Goal: Register for event/course

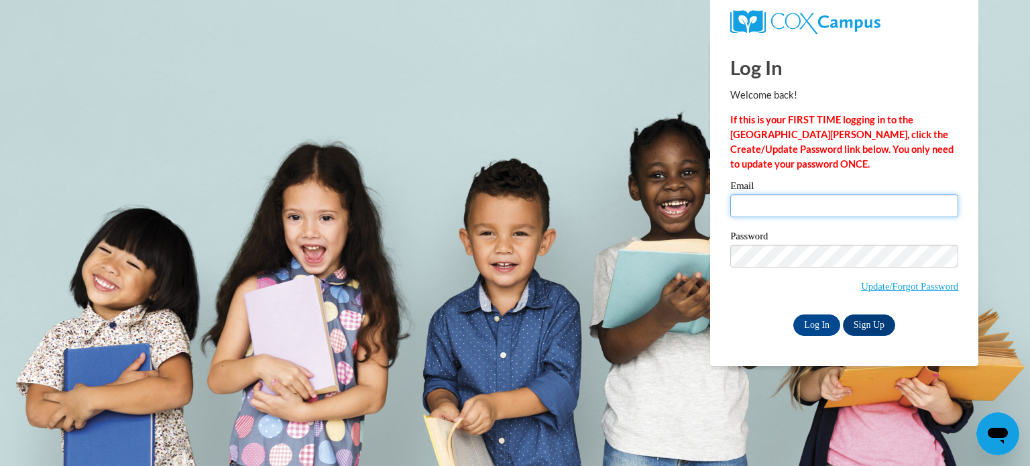
click at [744, 206] on input "Email" at bounding box center [844, 205] width 228 height 23
type input "gibbsl@kmsd.edu"
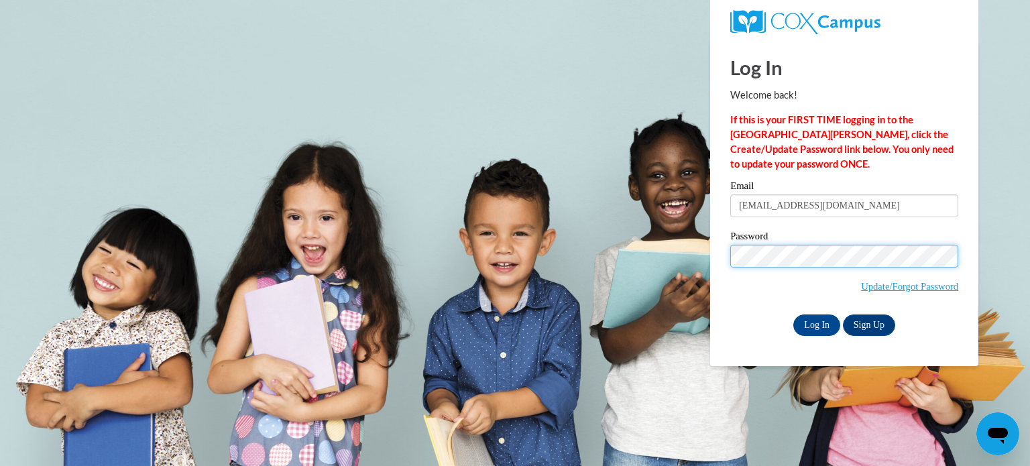
click at [793, 314] on input "Log In" at bounding box center [816, 324] width 47 height 21
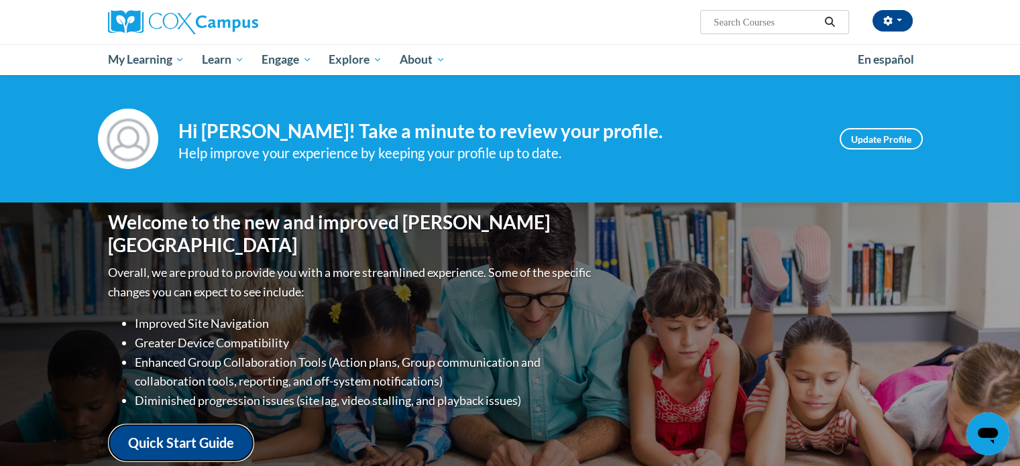
click at [189, 430] on link "Quick Start Guide" at bounding box center [181, 443] width 146 height 38
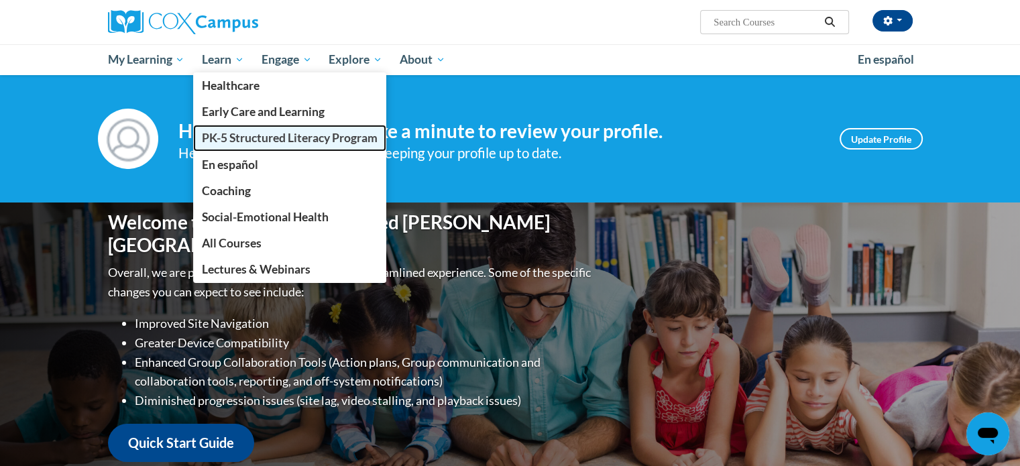
click at [247, 141] on span "PK-5 Structured Literacy Program" at bounding box center [290, 138] width 176 height 14
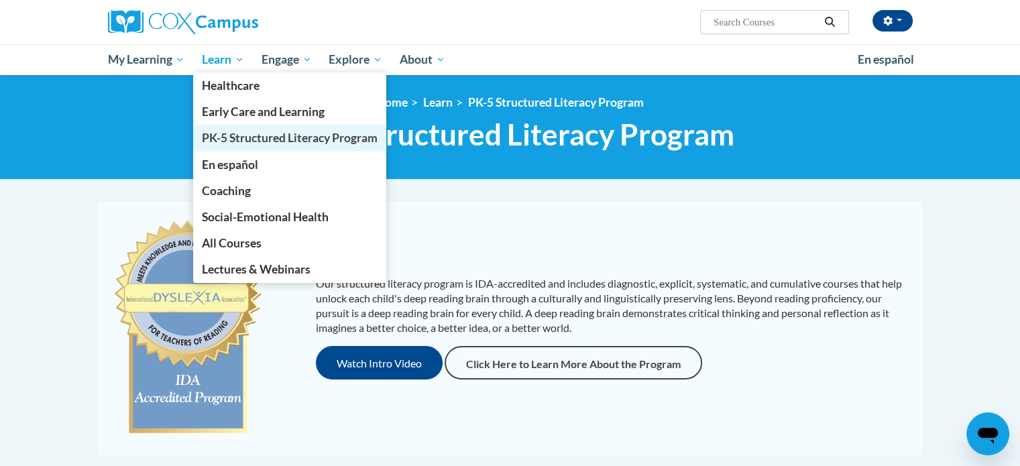
click at [231, 139] on span "PK-5 Structured Literacy Program" at bounding box center [290, 138] width 176 height 14
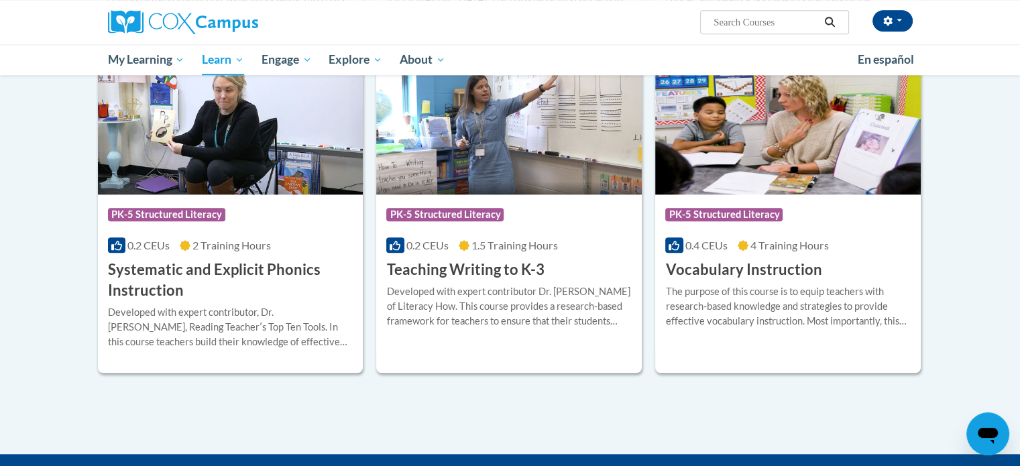
scroll to position [1466, 0]
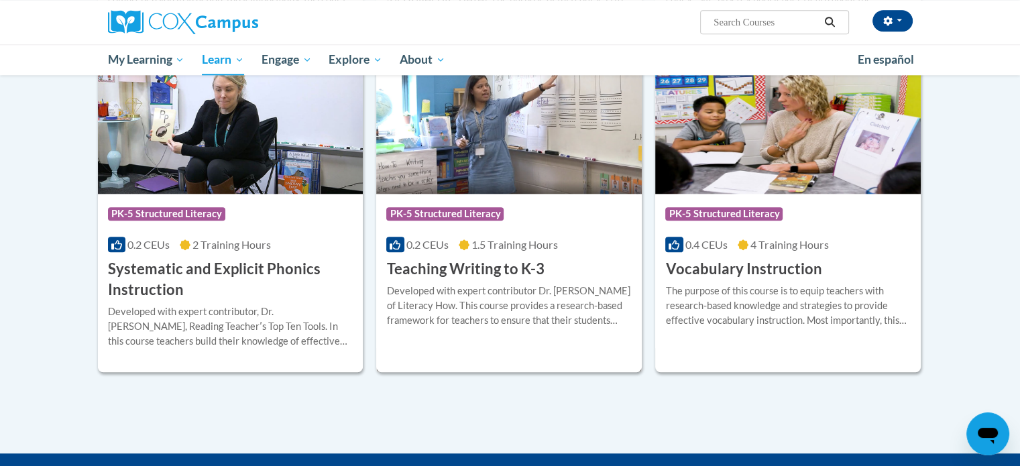
click at [558, 157] on img at bounding box center [508, 125] width 265 height 137
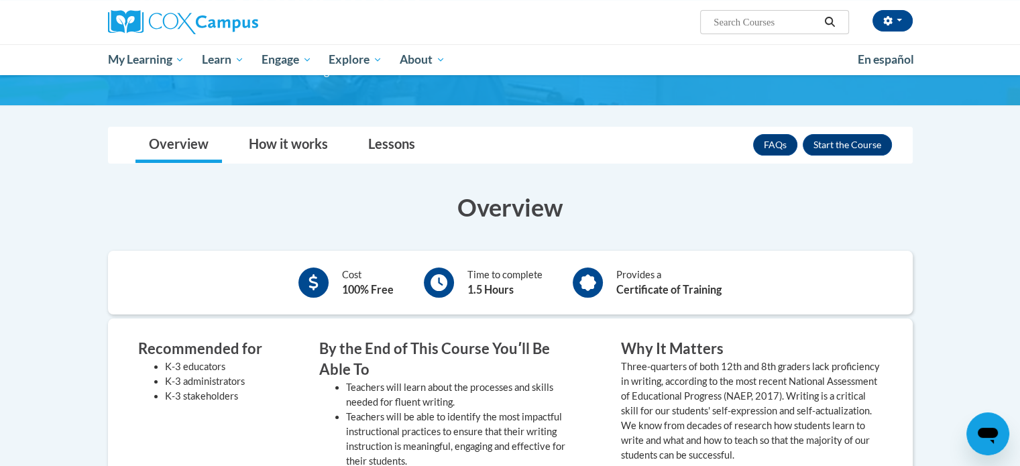
scroll to position [160, 0]
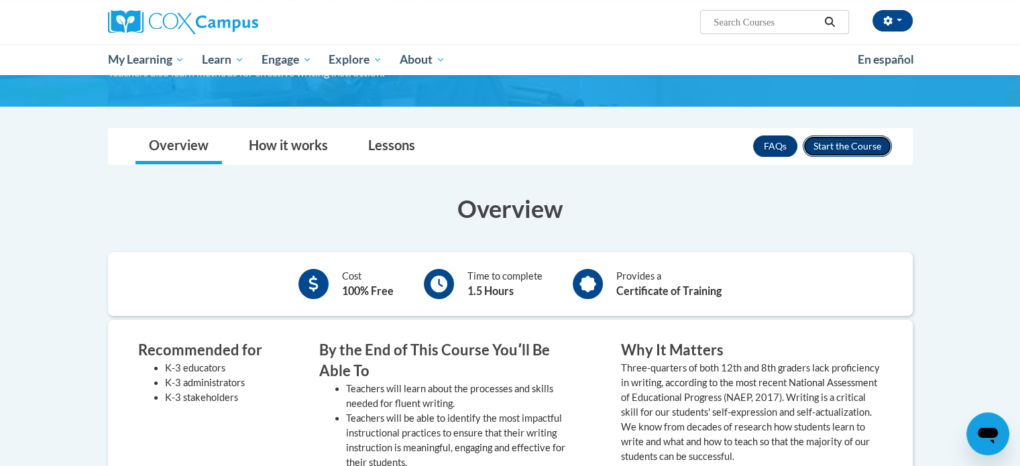
click at [849, 142] on button "Enroll" at bounding box center [846, 145] width 89 height 21
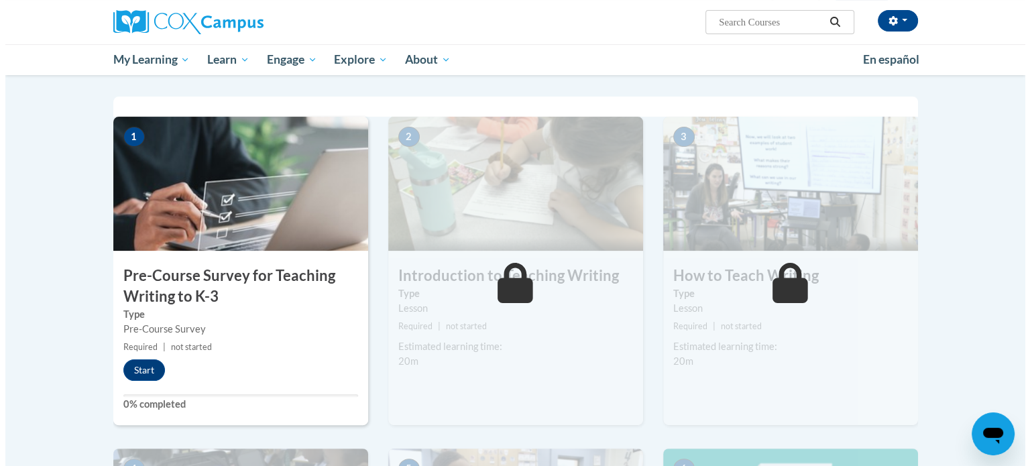
scroll to position [294, 0]
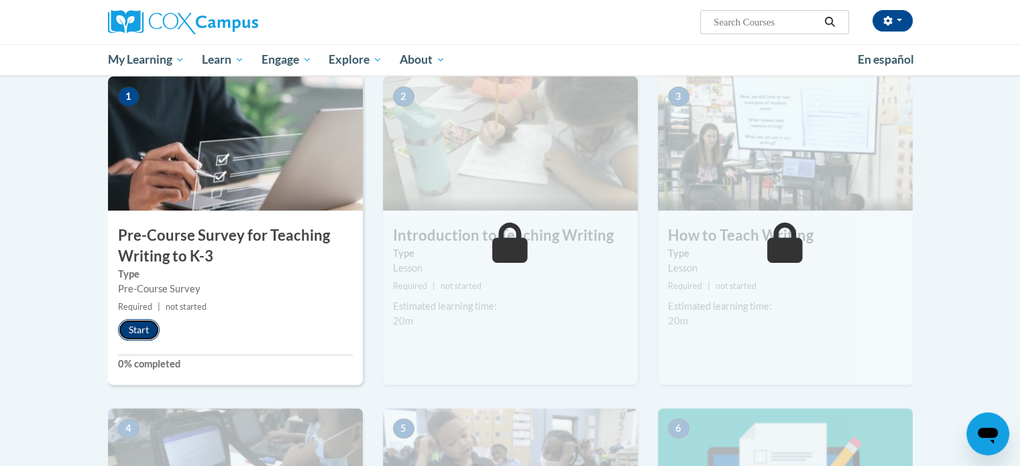
click at [120, 332] on button "Start" at bounding box center [139, 329] width 42 height 21
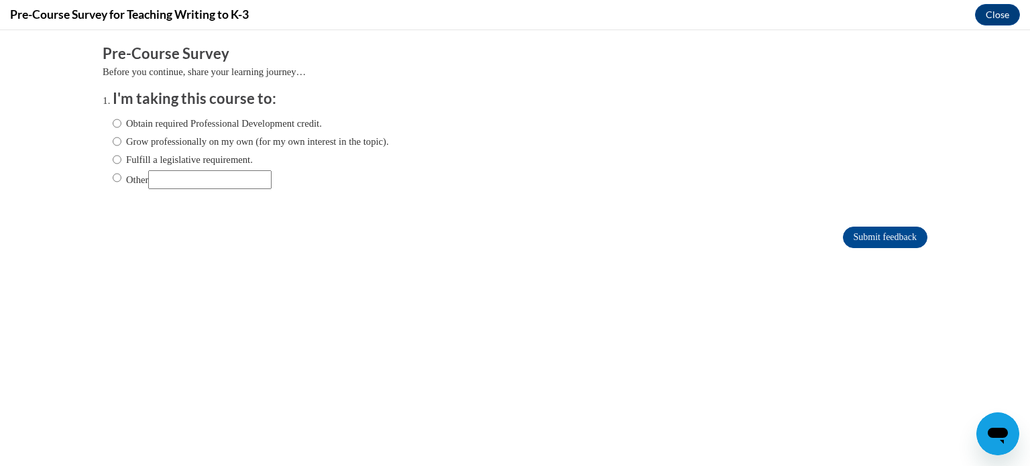
scroll to position [0, 0]
click at [113, 162] on input "Fulfill a legislative requirement." at bounding box center [117, 159] width 9 height 15
radio input "true"
click at [874, 231] on input "Submit feedback" at bounding box center [885, 237] width 84 height 21
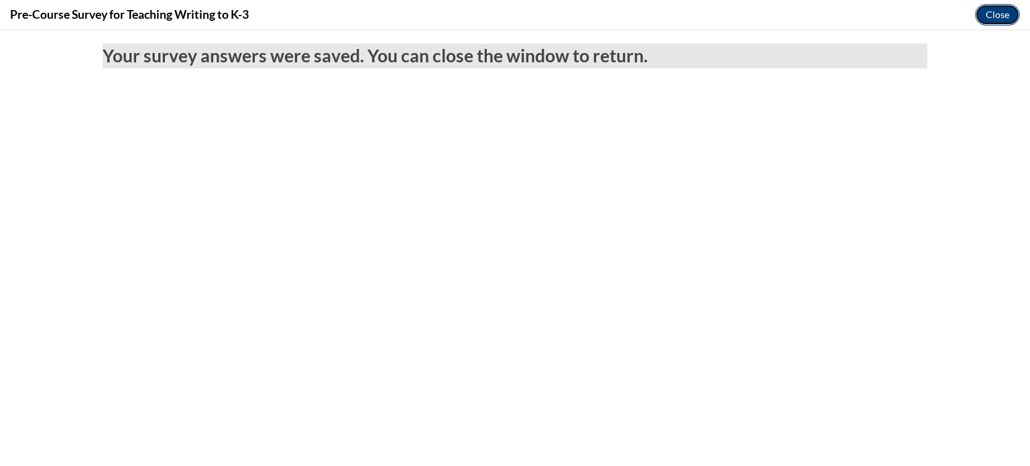
click at [1006, 15] on button "Close" at bounding box center [997, 14] width 45 height 21
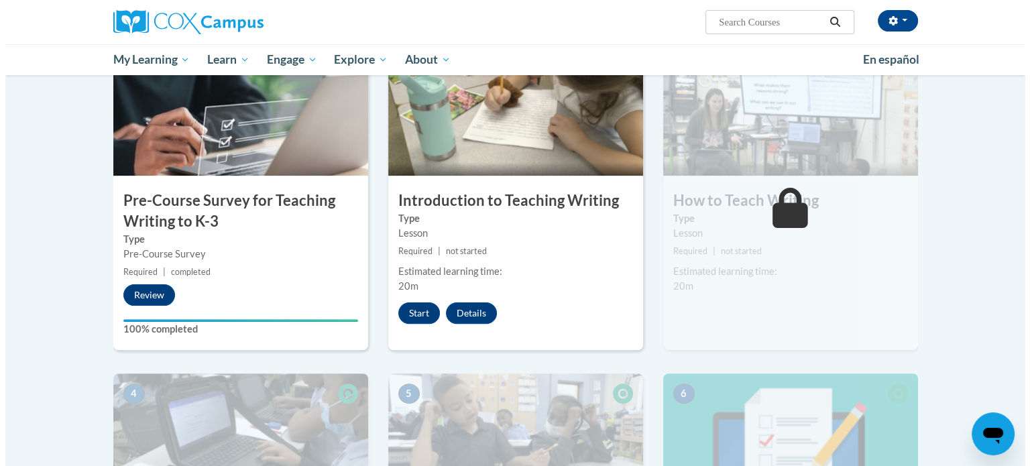
scroll to position [329, 0]
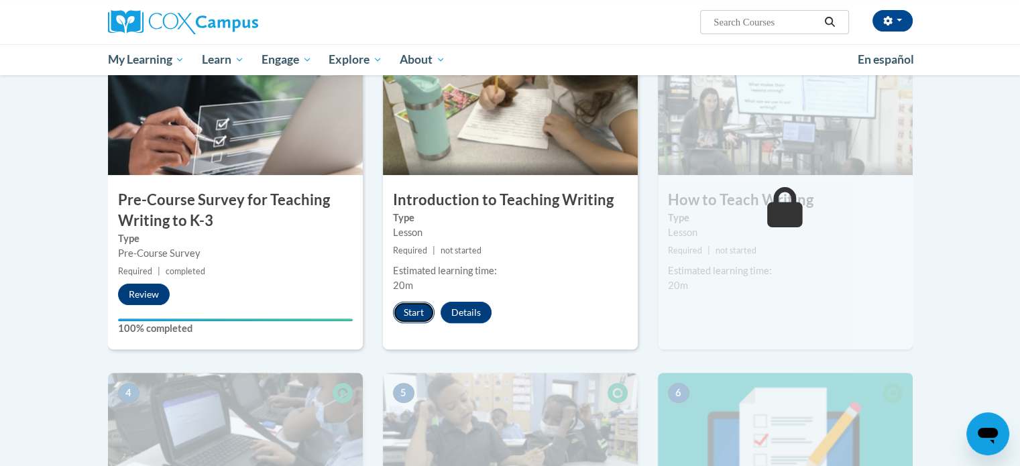
click at [416, 306] on button "Start" at bounding box center [414, 312] width 42 height 21
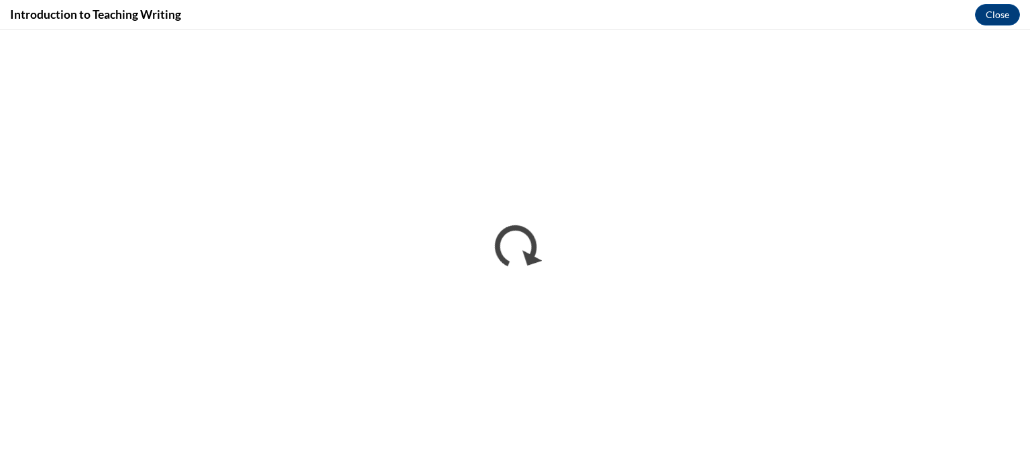
scroll to position [0, 0]
